Goal: Task Accomplishment & Management: Use online tool/utility

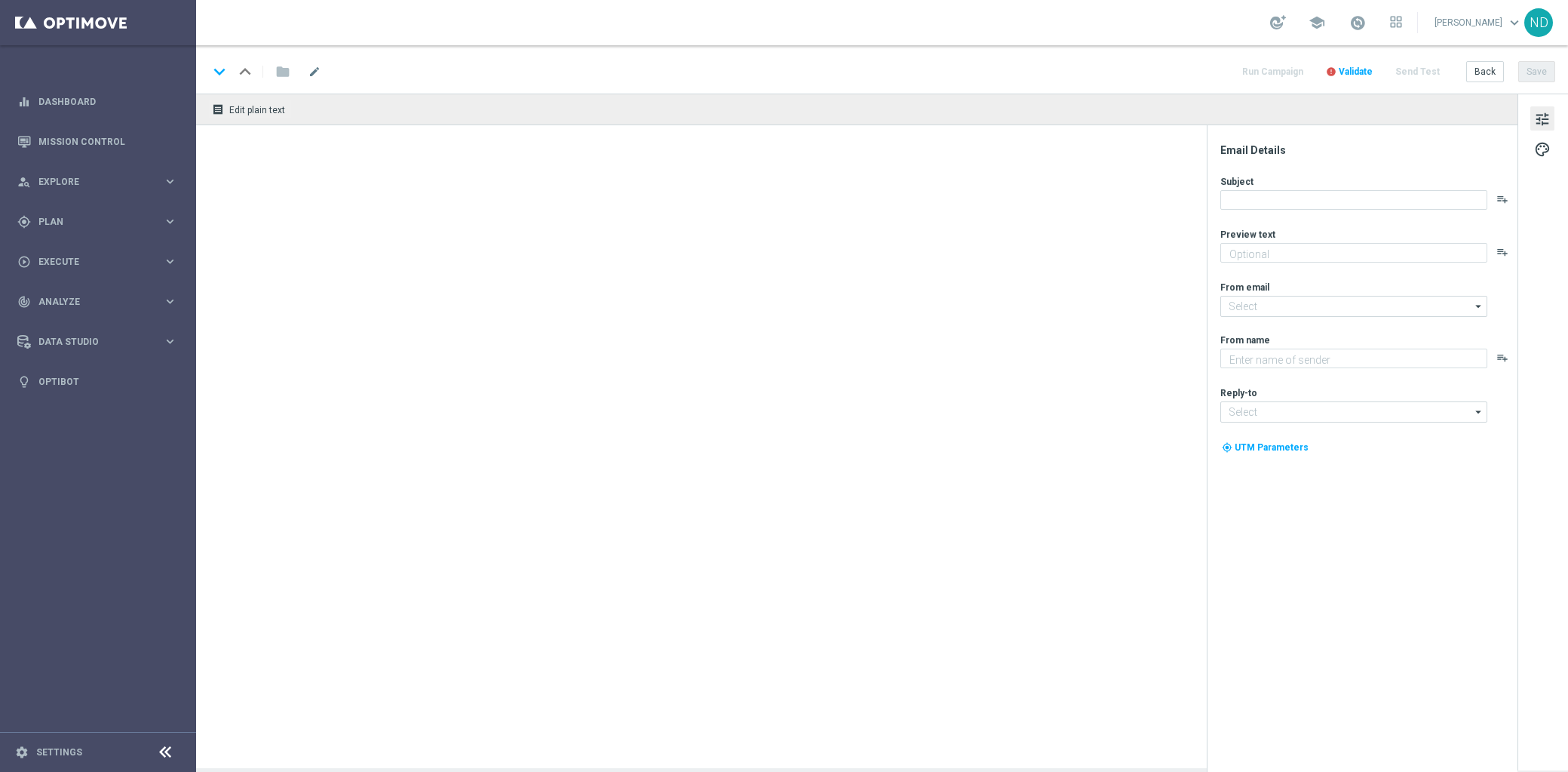
type textarea "Garanta rodadas extras e muita diversão!"
type textarea "Lottoland"
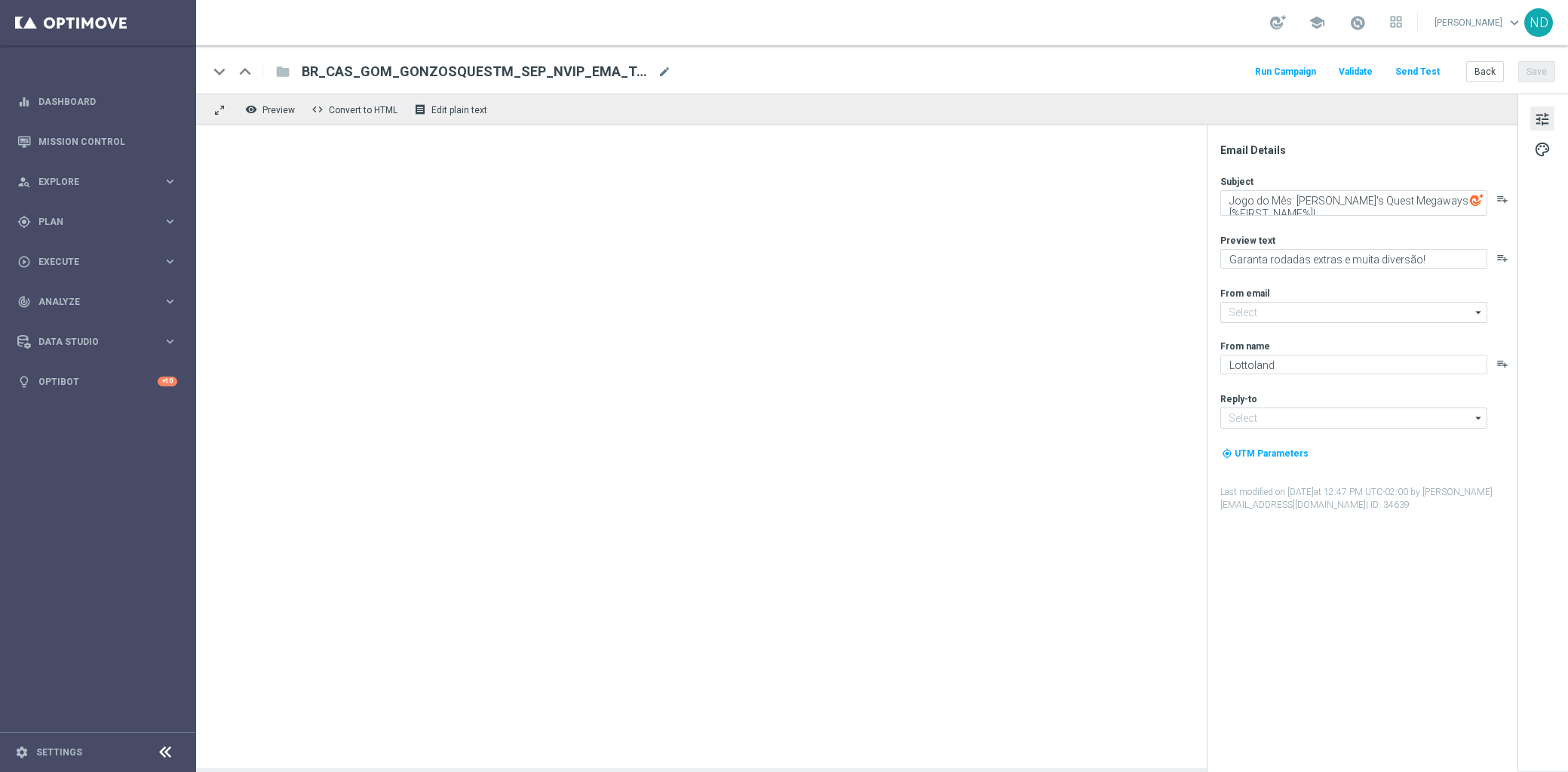
type input "[EMAIL_ADDRESS][DOMAIN_NAME]"
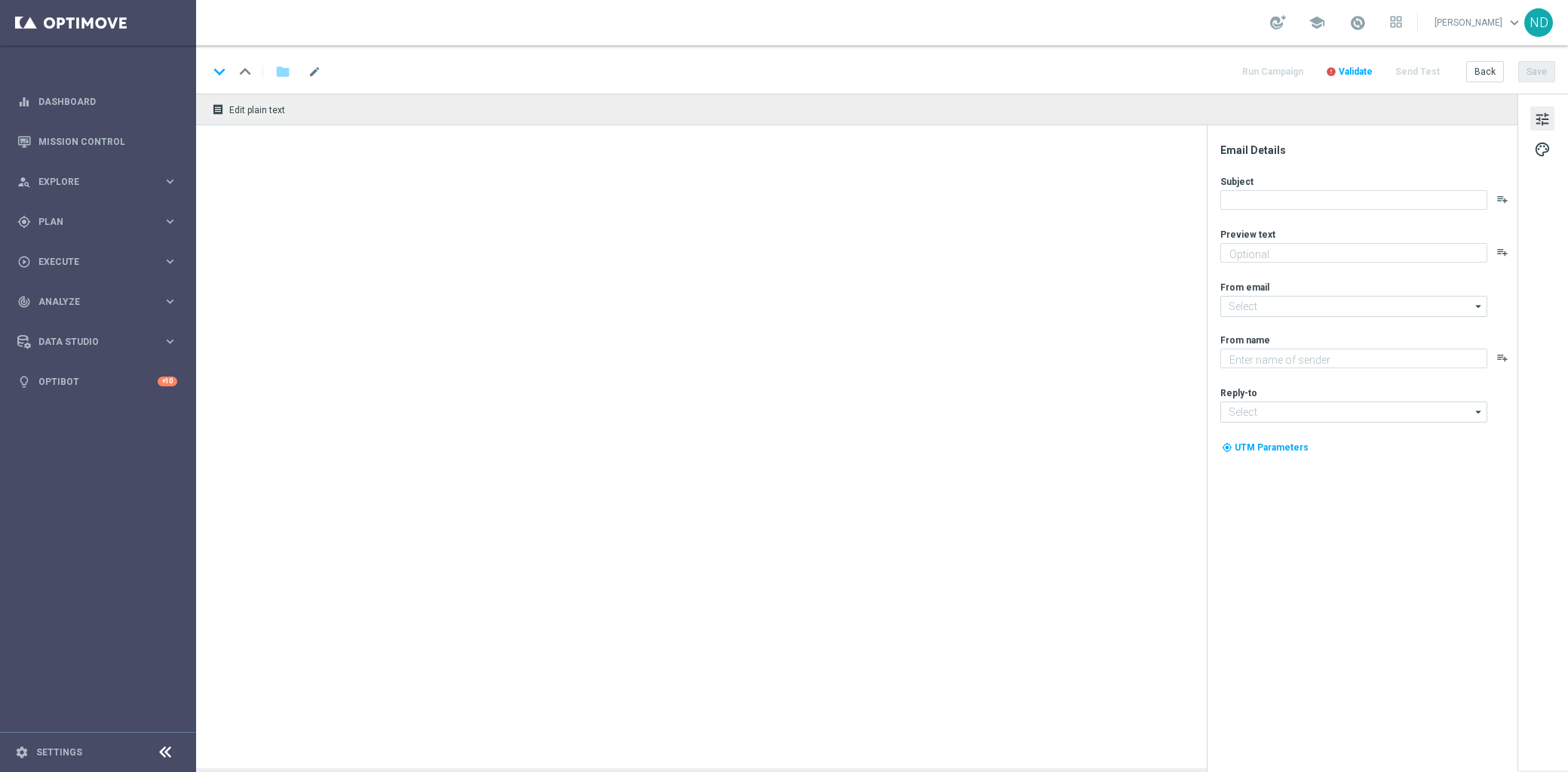
type textarea "Zero custo, só diversão: clique e jogue agora mesmo."
type textarea "Lottoland"
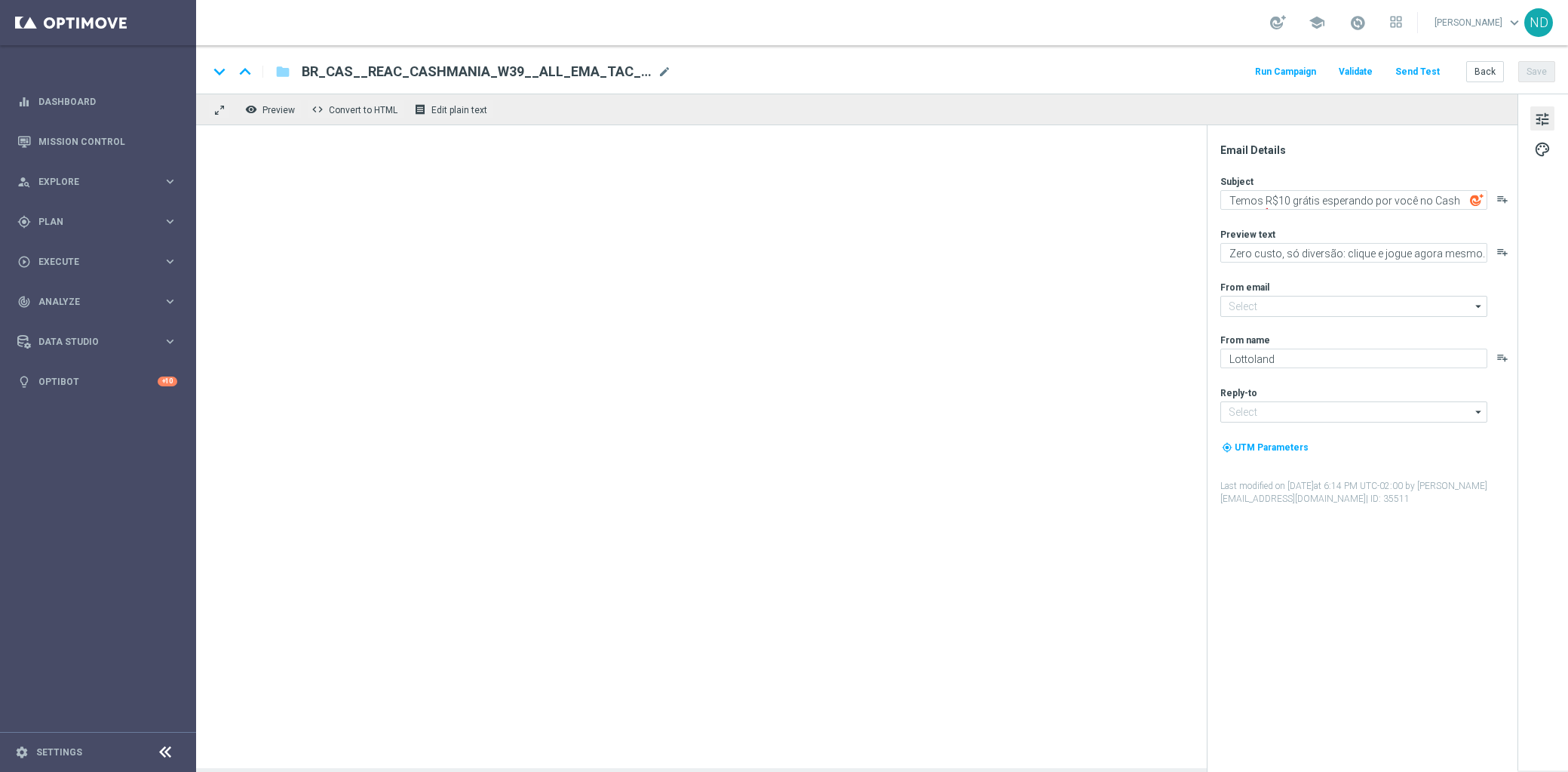
type input "[EMAIL_ADDRESS][DOMAIN_NAME]"
